Goal: Task Accomplishment & Management: Complete application form

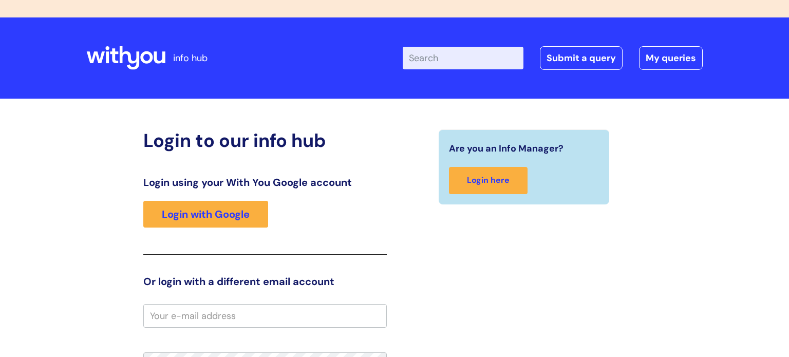
scroll to position [71, 0]
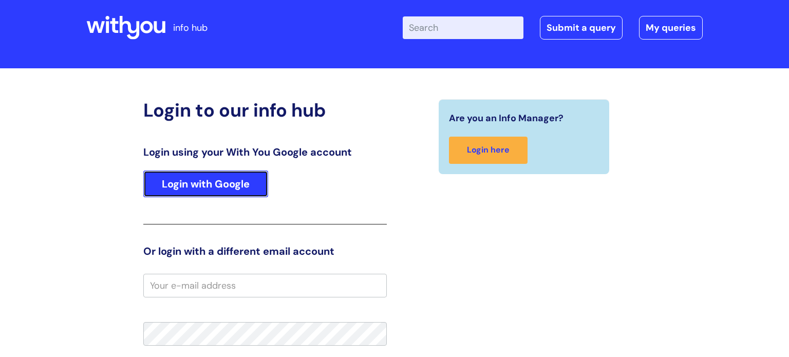
click at [224, 183] on link "Login with Google" at bounding box center [205, 184] width 125 height 27
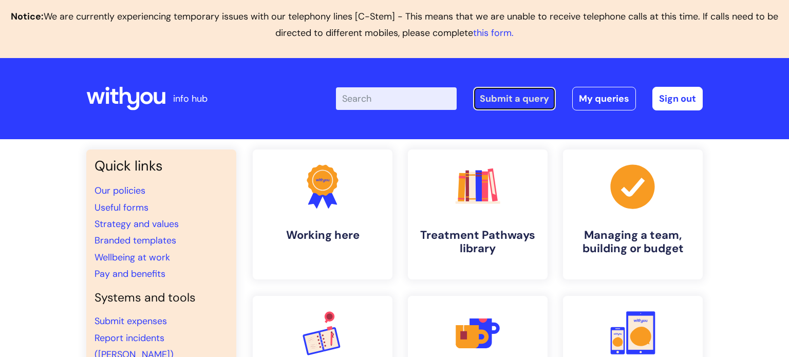
click at [515, 99] on link "Submit a query" at bounding box center [514, 99] width 83 height 24
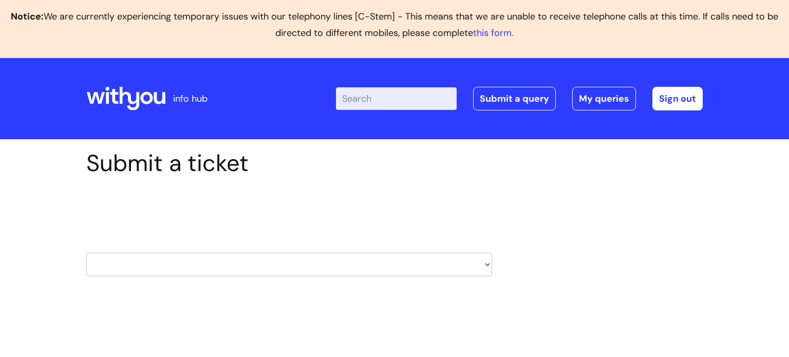
click at [288, 262] on select "HR / People IT and Support Clinical Drug Alerts Finance Accounts Data Support T…" at bounding box center [289, 265] width 406 height 24
select select "it_and_support"
click at [86, 253] on select "HR / People IT and Support Clinical Drug Alerts Finance Accounts Data Support T…" at bounding box center [289, 265] width 406 height 24
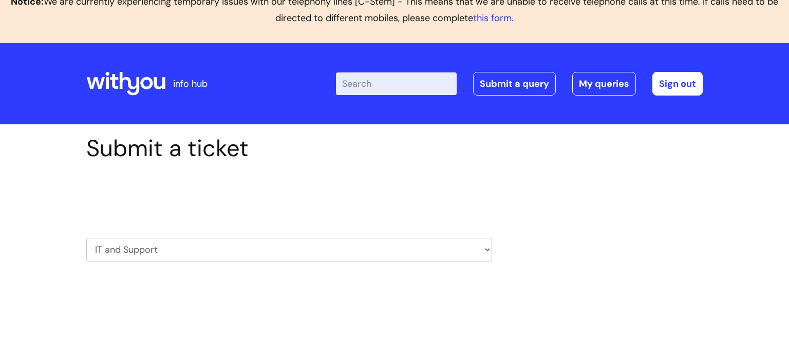
scroll to position [78, 0]
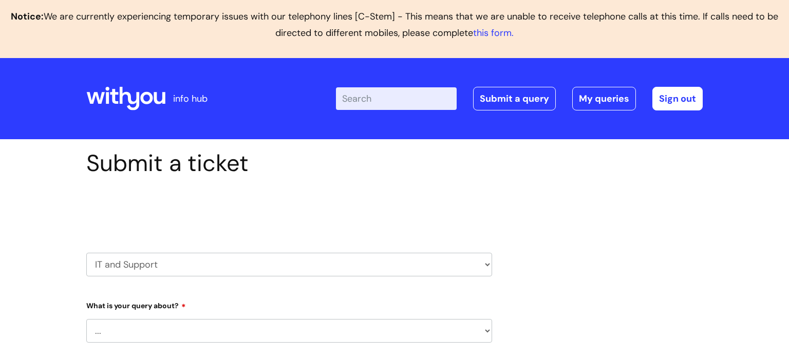
select select "80004286557"
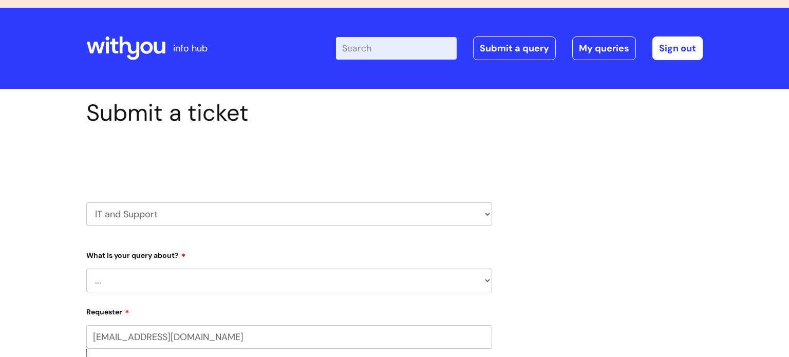
scroll to position [55, 0]
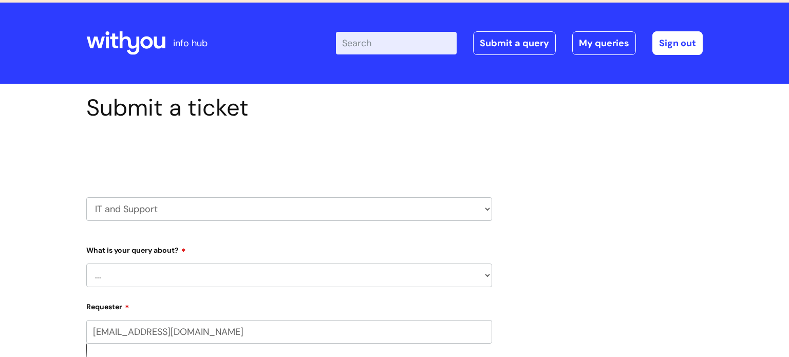
click at [227, 275] on select "... Mobile Phone Reset & MFA Accounts, Starters and Leavers IT Hardware issue I…" at bounding box center [289, 275] width 406 height 24
click at [199, 284] on select "... Mobile Phone Reset & MFA Accounts, Starters and Leavers IT Hardware issue I…" at bounding box center [289, 275] width 406 height 24
click at [86, 263] on select "... Mobile Phone Reset & MFA Accounts, Starters and Leavers IT Hardware issue I…" at bounding box center [289, 275] width 406 height 24
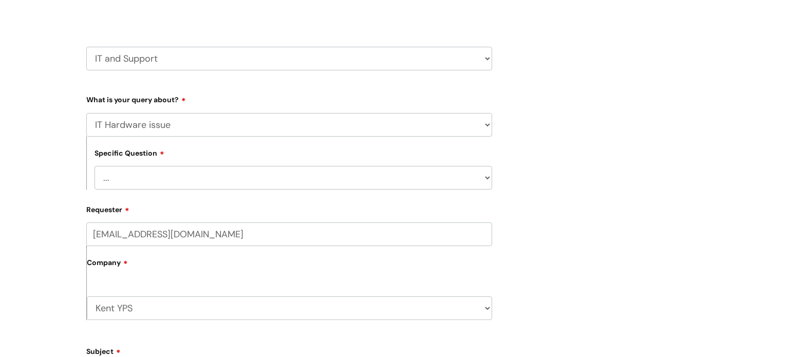
scroll to position [207, 0]
click at [227, 182] on select "... I need a new or replacement ... I’m waiting for new or replacement hardware…" at bounding box center [294, 177] width 398 height 24
click at [192, 154] on div "Specific Question ... I need a new or replacement ... I’m waiting for new or re…" at bounding box center [289, 162] width 406 height 53
click at [195, 126] on select "... Mobile Phone Reset & MFA Accounts, Starters and Leavers IT Hardware issue I…" at bounding box center [289, 124] width 406 height 24
select select "Something Else"
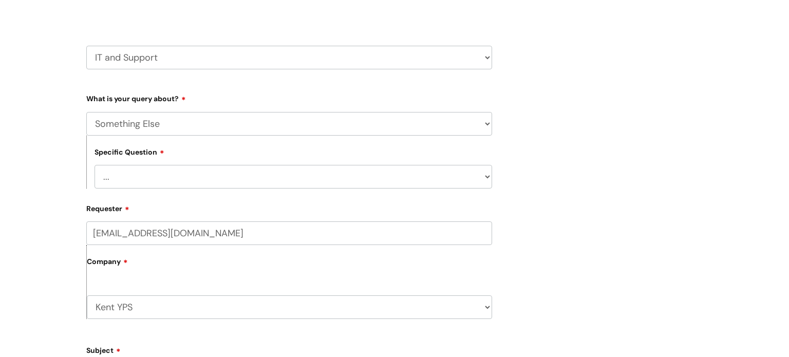
click at [86, 112] on select "... Mobile Phone Reset & MFA Accounts, Starters and Leavers IT Hardware issue I…" at bounding box center [289, 124] width 406 height 24
click at [196, 182] on select "... My problem is not listed" at bounding box center [294, 177] width 398 height 24
select select "My problem is not listed"
click at [95, 165] on select "... My problem is not listed" at bounding box center [294, 177] width 398 height 24
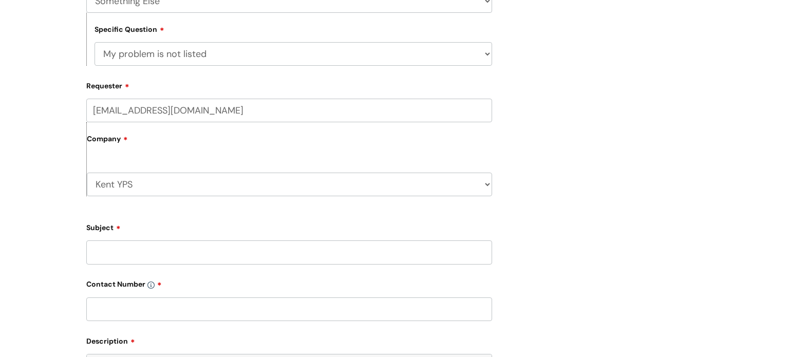
scroll to position [330, 0]
click at [199, 251] on input "Subject" at bounding box center [289, 252] width 406 height 24
type input "iPad google device policy reset"
drag, startPoint x: 208, startPoint y: 310, endPoint x: 208, endPoint y: 303, distance: 7.2
click at [208, 310] on input "text" at bounding box center [289, 309] width 406 height 24
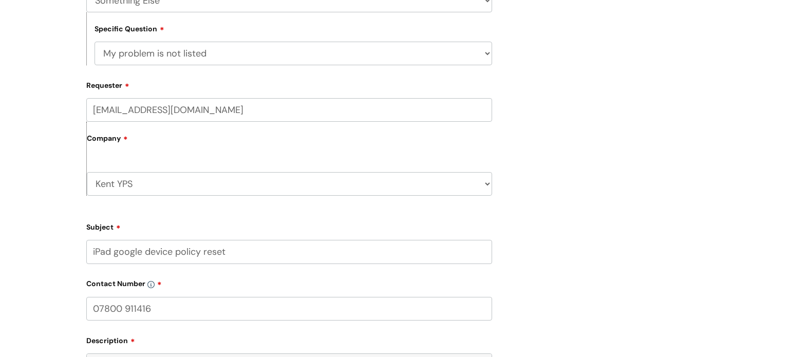
type input "07800 911416"
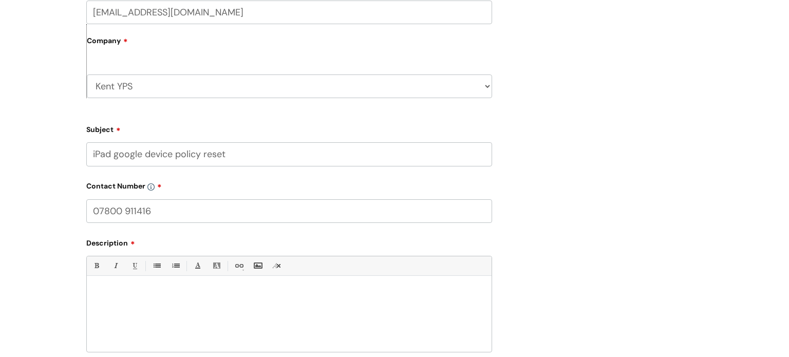
scroll to position [442, 0]
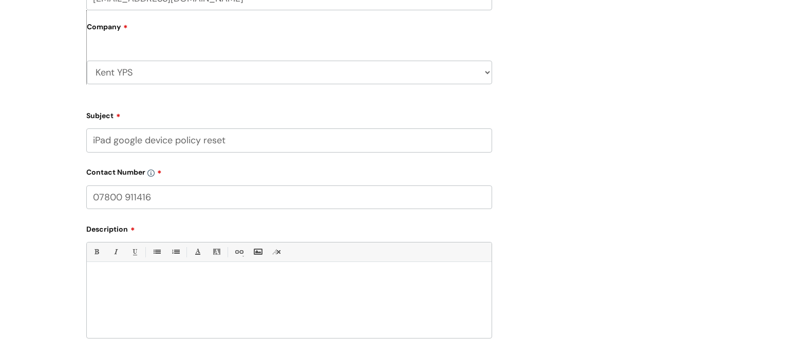
click at [174, 298] on div at bounding box center [289, 302] width 405 height 71
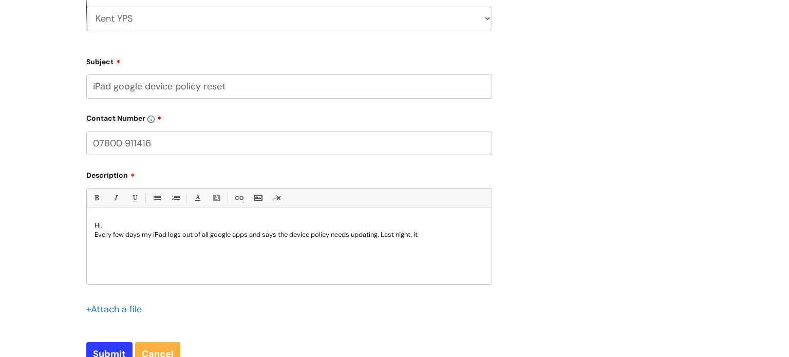
scroll to position [587, 0]
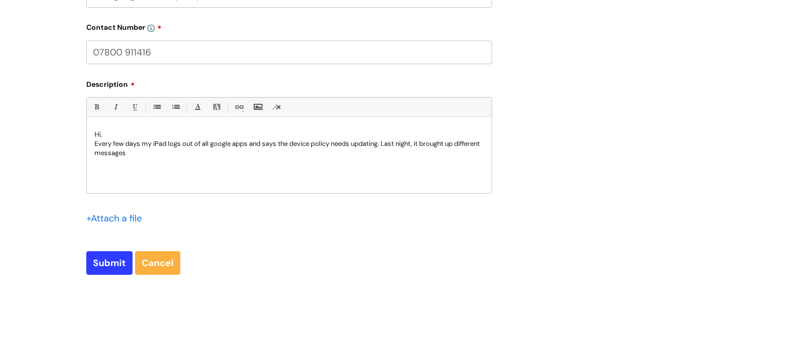
click at [385, 143] on p "Every few days my iPad logs out of all google apps and says the device policy n…" at bounding box center [289, 148] width 389 height 18
click at [399, 155] on p "Every few days my iPad logs out of all google apps and says the device policy n…" at bounding box center [289, 148] width 389 height 18
click at [127, 220] on input "file" at bounding box center [111, 218] width 51 height 13
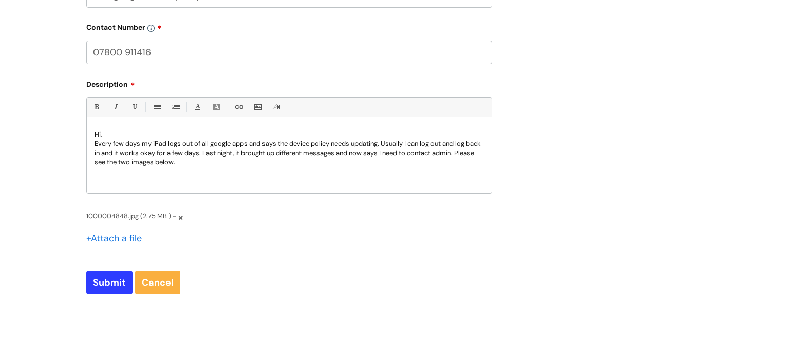
click at [123, 237] on input "file" at bounding box center [111, 237] width 51 height 13
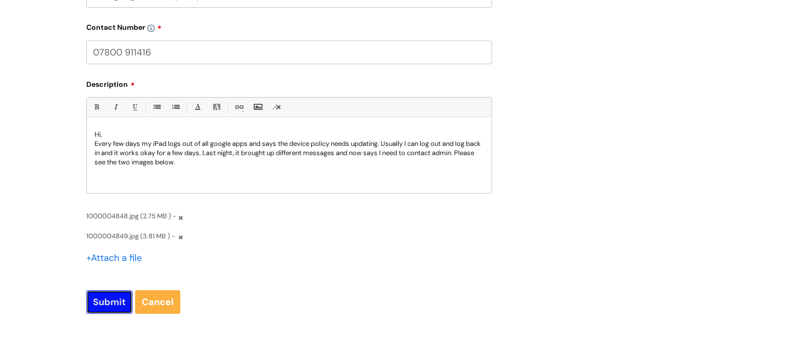
click at [112, 301] on input "Submit" at bounding box center [109, 302] width 46 height 24
type input "Please Wait..."
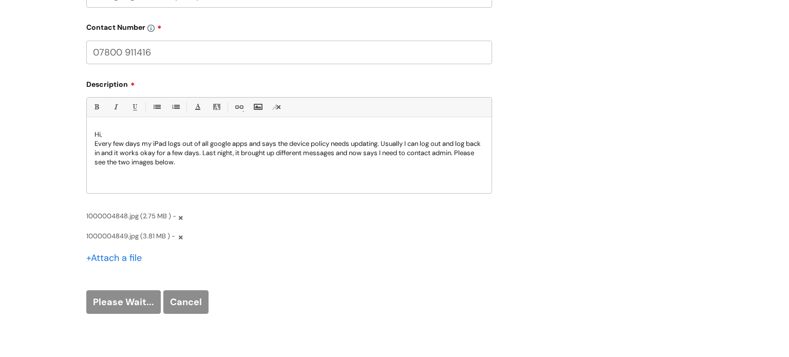
click at [419, 284] on form "Type Of Request ... Accounts (Finance) Alerts! (For clinical team) Data Protect…" at bounding box center [289, 12] width 406 height 604
click at [315, 161] on p "Every few days my iPad logs out of all google apps and says the device policy n…" at bounding box center [289, 153] width 389 height 28
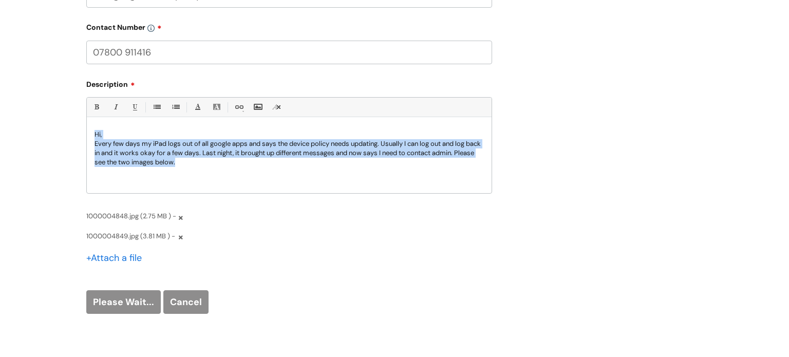
copy div "Hi, Every few days my iPad logs out of all google apps and says the device poli…"
click at [141, 299] on div "Please Wait... Cancel" at bounding box center [289, 302] width 406 height 24
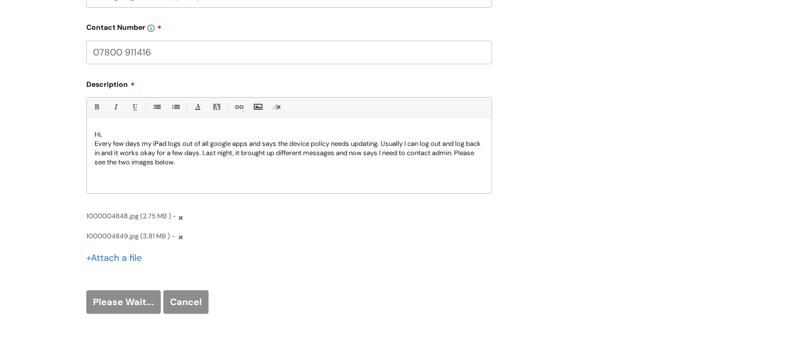
click at [310, 267] on div "+ Attach a file" at bounding box center [289, 264] width 406 height 29
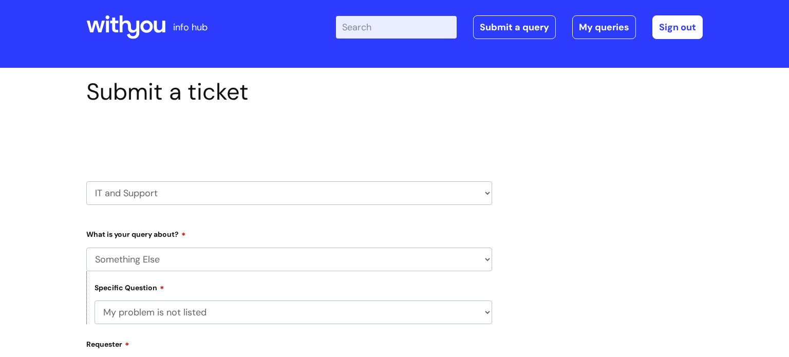
scroll to position [0, 0]
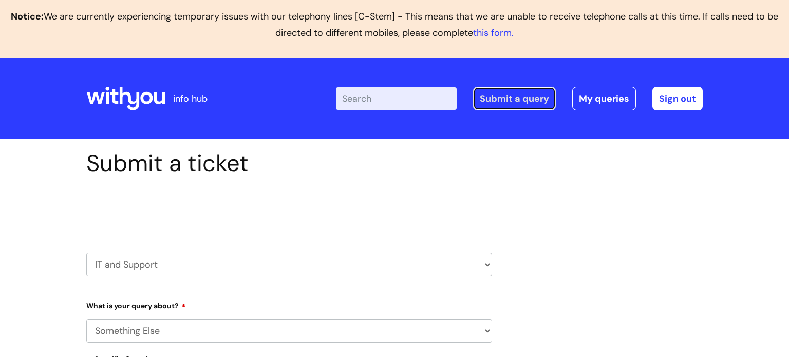
click at [491, 104] on link "Submit a query" at bounding box center [514, 99] width 83 height 24
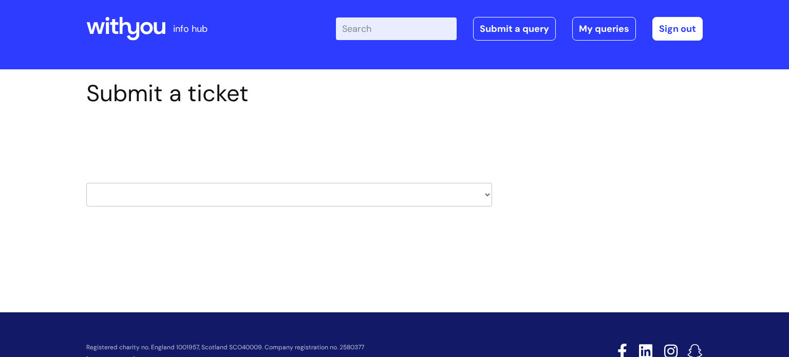
scroll to position [64, 0]
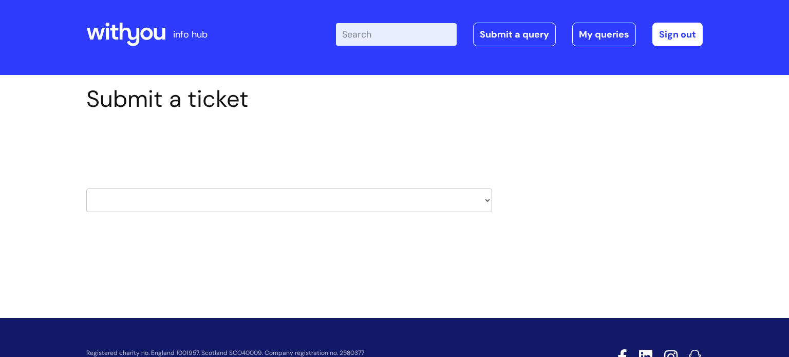
click at [373, 202] on select "HR / People IT and Support Clinical Drug Alerts Finance Accounts Data Support T…" at bounding box center [289, 200] width 406 height 24
select select "it_and_support"
click at [86, 188] on select "HR / People IT and Support Clinical Drug Alerts Finance Accounts Data Support T…" at bounding box center [289, 200] width 406 height 24
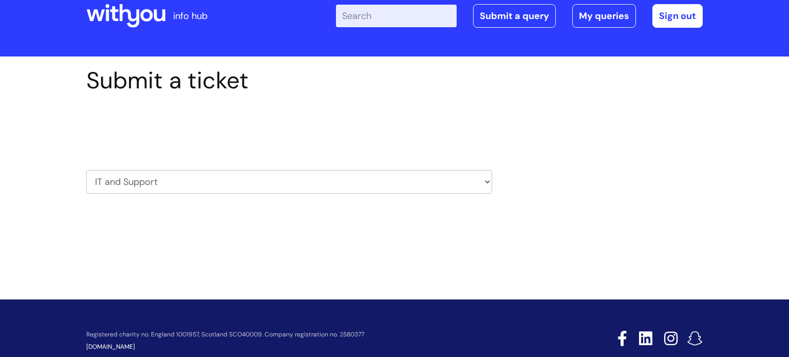
scroll to position [107, 0]
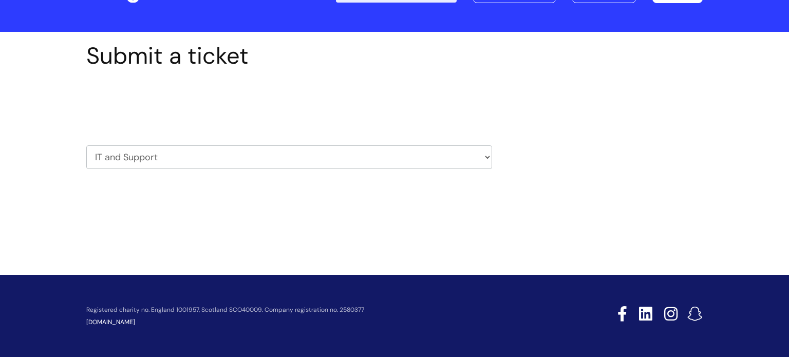
click at [487, 81] on div "Select issue type HR / People IT and Support Clinical Drug Alerts Finance Accou…" at bounding box center [289, 131] width 406 height 107
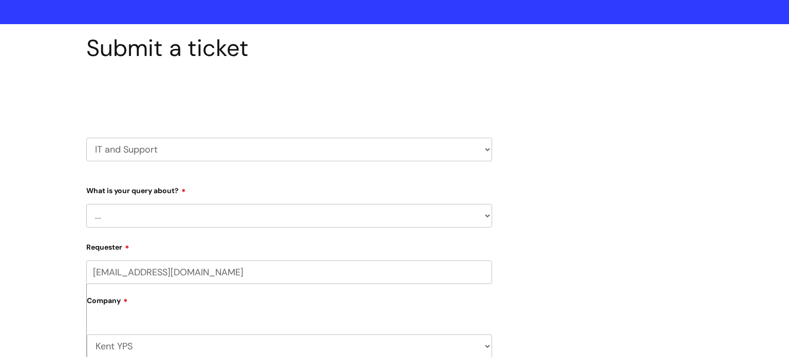
scroll to position [119, 0]
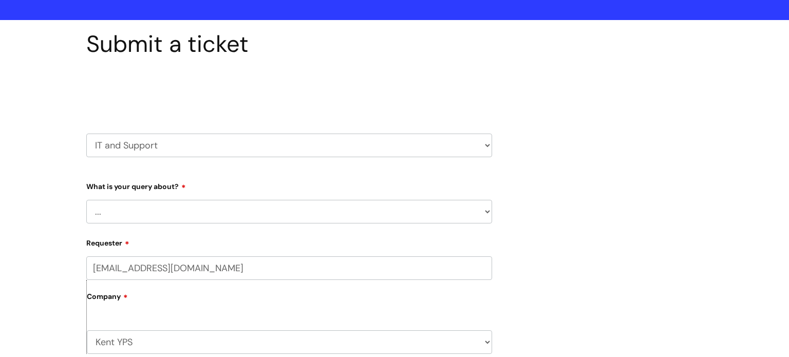
click at [290, 214] on select "... Mobile Phone Reset & MFA Accounts, Starters and Leavers IT Hardware issue I…" at bounding box center [289, 212] width 406 height 24
click at [221, 213] on select "... Mobile Phone Reset & MFA Accounts, Starters and Leavers IT Hardware issue I…" at bounding box center [289, 212] width 406 height 24
select select "Something Else"
click at [86, 200] on select "... Mobile Phone Reset & MFA Accounts, Starters and Leavers IT Hardware issue I…" at bounding box center [289, 212] width 406 height 24
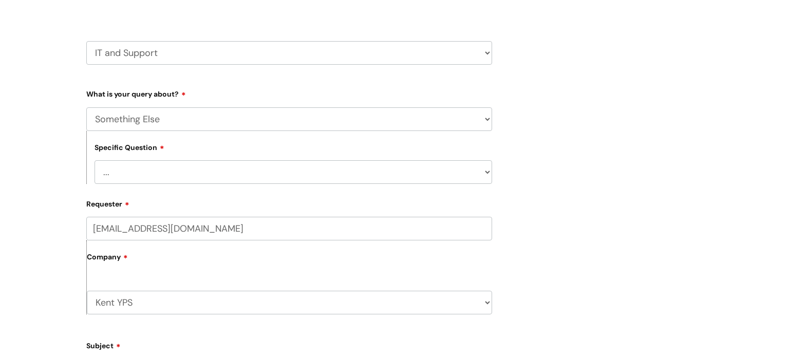
scroll to position [214, 0]
click at [182, 169] on select "... My problem is not listed" at bounding box center [294, 170] width 398 height 24
select select "My problem is not listed"
click at [95, 158] on select "... My problem is not listed" at bounding box center [294, 170] width 398 height 24
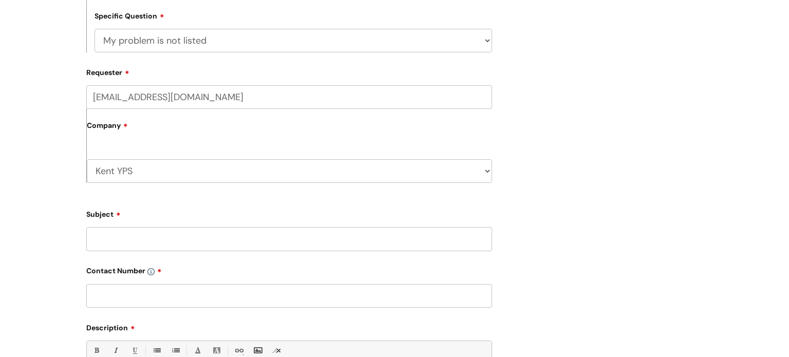
scroll to position [362, 0]
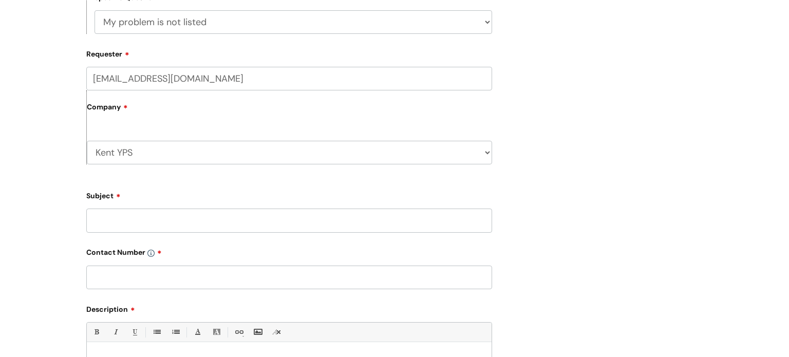
click at [161, 222] on input "Subject" at bounding box center [289, 221] width 406 height 24
type input "I"
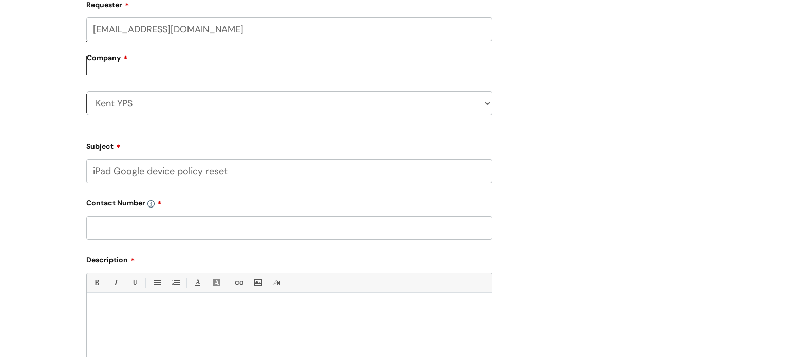
scroll to position [418, 0]
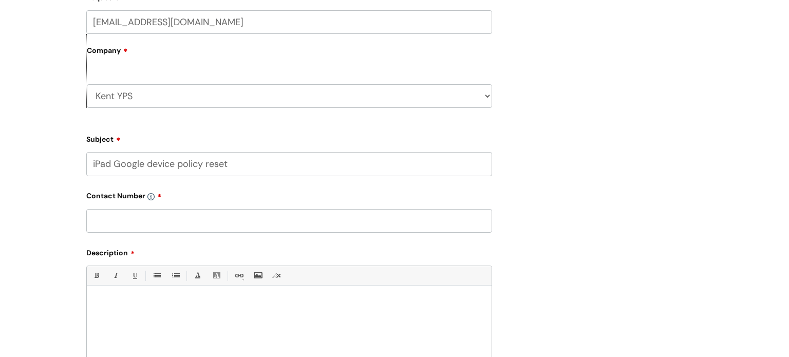
type input "iPad Google device policy reset"
click at [230, 224] on input "text" at bounding box center [289, 221] width 406 height 24
type input "07800 911416"
paste div
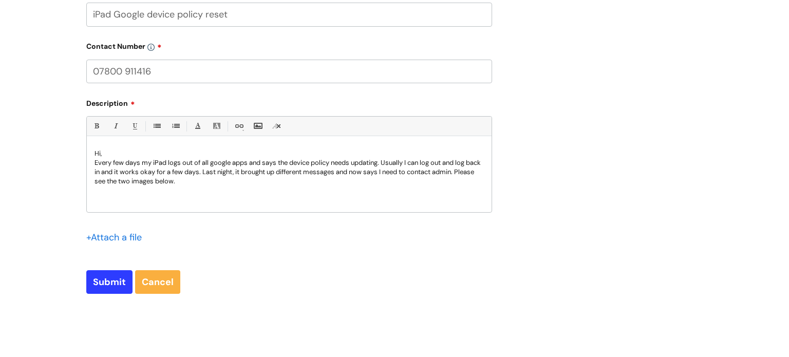
scroll to position [570, 0]
click at [120, 238] on input "file" at bounding box center [111, 235] width 51 height 13
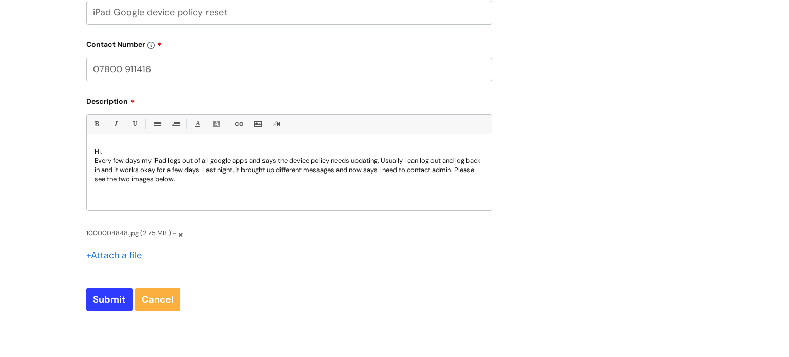
click at [121, 257] on input "file" at bounding box center [111, 254] width 51 height 13
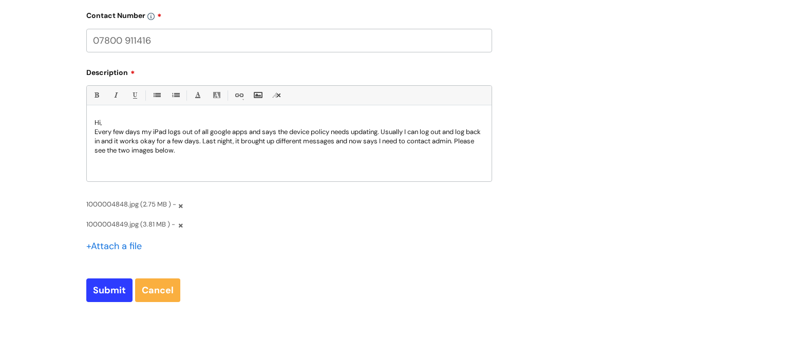
scroll to position [611, 0]
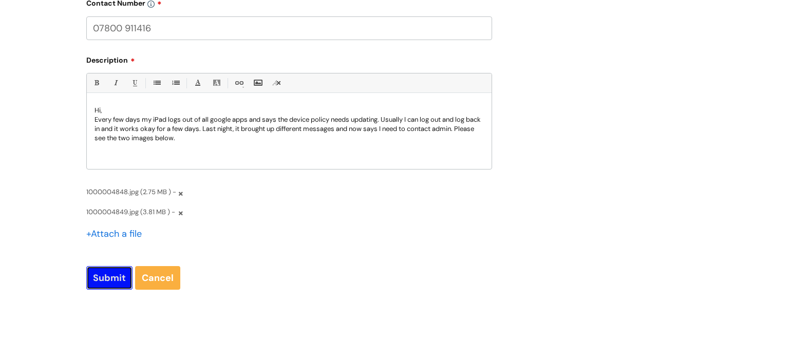
click at [112, 273] on input "Submit" at bounding box center [109, 278] width 46 height 24
type input "Please Wait..."
